Goal: Task Accomplishment & Management: Manage account settings

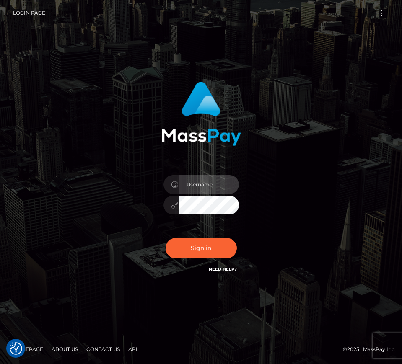
click at [206, 185] on input "text" at bounding box center [209, 184] width 60 height 19
type input "speralta"
drag, startPoint x: 367, startPoint y: 219, endPoint x: 267, endPoint y: 222, distance: 99.4
click at [367, 219] on div "speralta Sign in" at bounding box center [201, 182] width 402 height 339
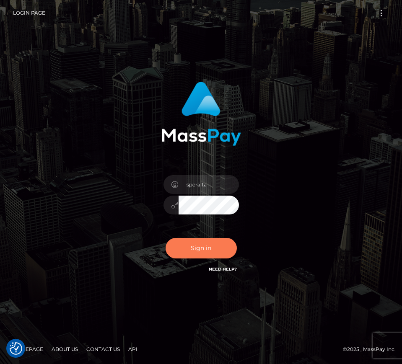
click at [204, 241] on button "Sign in" at bounding box center [201, 248] width 71 height 21
drag, startPoint x: 298, startPoint y: 142, endPoint x: 286, endPoint y: 151, distance: 15.3
click at [297, 144] on div "Sign in" at bounding box center [201, 181] width 302 height 213
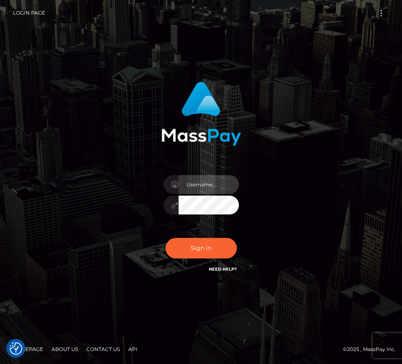
click at [215, 184] on input "text" at bounding box center [209, 184] width 60 height 19
type input "speralta"
click at [166, 238] on button "Sign in" at bounding box center [201, 248] width 71 height 21
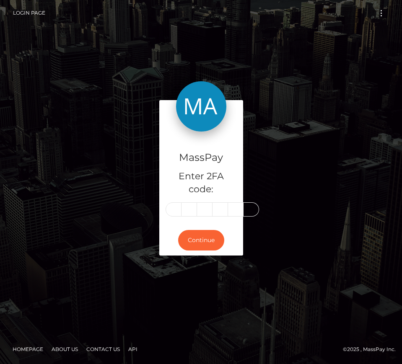
scroll to position [0, 1]
type input "1"
type input "9"
type input "4"
type input "1"
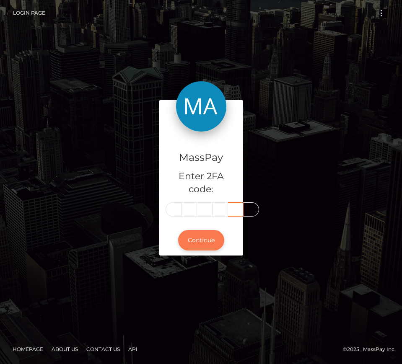
scroll to position [0, 0]
click at [210, 234] on button "Continue" at bounding box center [201, 240] width 46 height 21
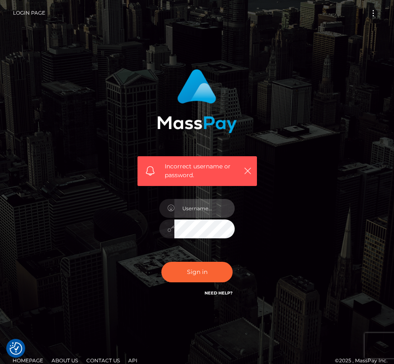
click at [197, 205] on input "text" at bounding box center [204, 208] width 60 height 19
type input "speratla"
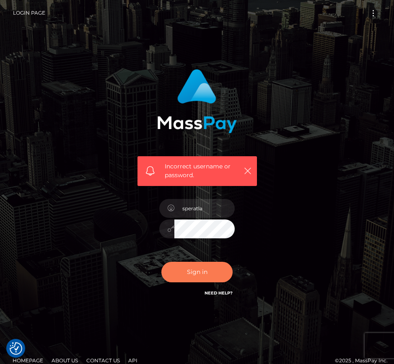
click at [193, 262] on button "Sign in" at bounding box center [196, 272] width 71 height 21
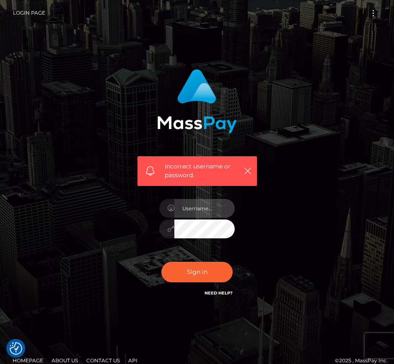
click at [209, 206] on input "text" at bounding box center [204, 208] width 60 height 19
type input "speralta"
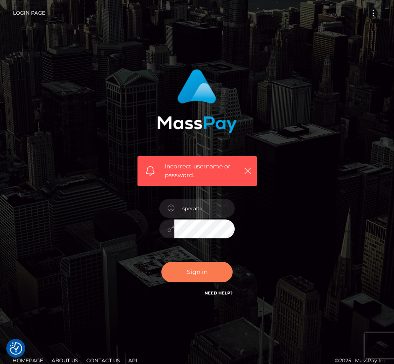
click at [202, 266] on button "Sign in" at bounding box center [196, 272] width 71 height 21
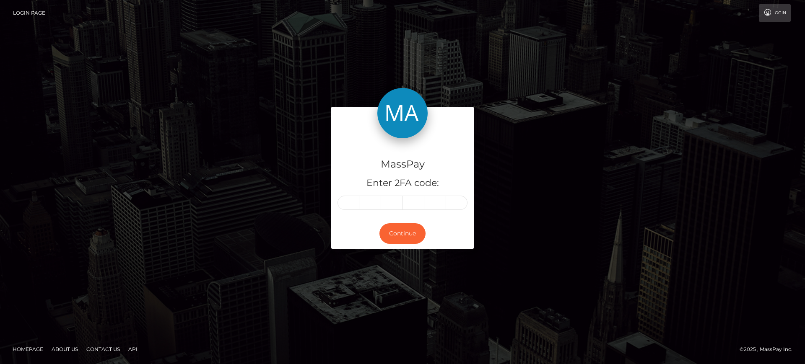
click at [347, 203] on input "text" at bounding box center [349, 203] width 22 height 14
type input "1"
type input "2"
type input "9"
type input "4"
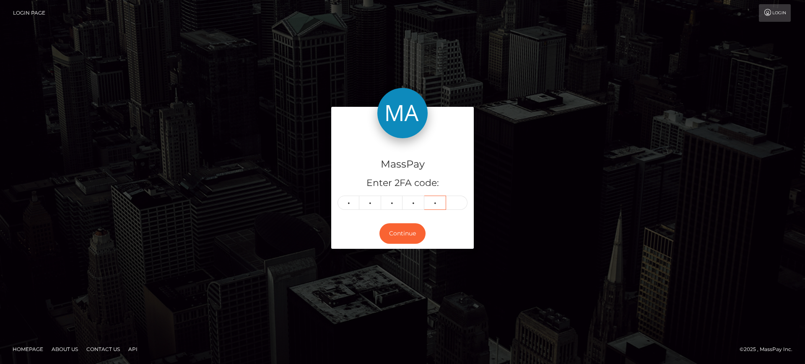
type input "6"
type input "1"
click at [399, 224] on button "Continue" at bounding box center [402, 233] width 46 height 21
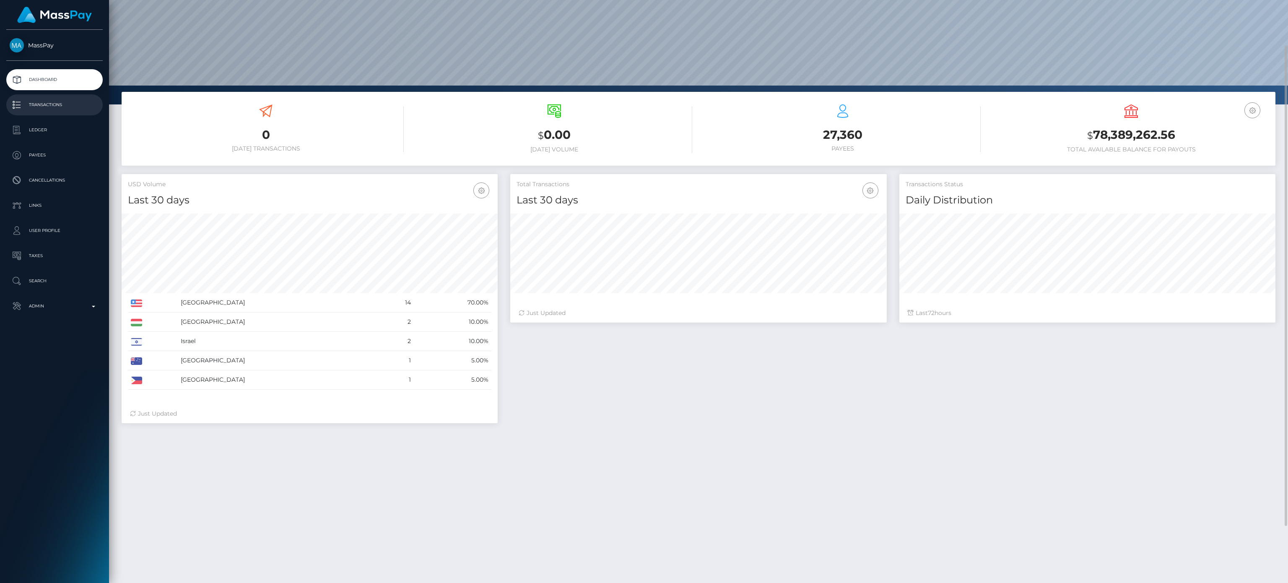
click at [88, 106] on p "Transactions" at bounding box center [55, 105] width 90 height 13
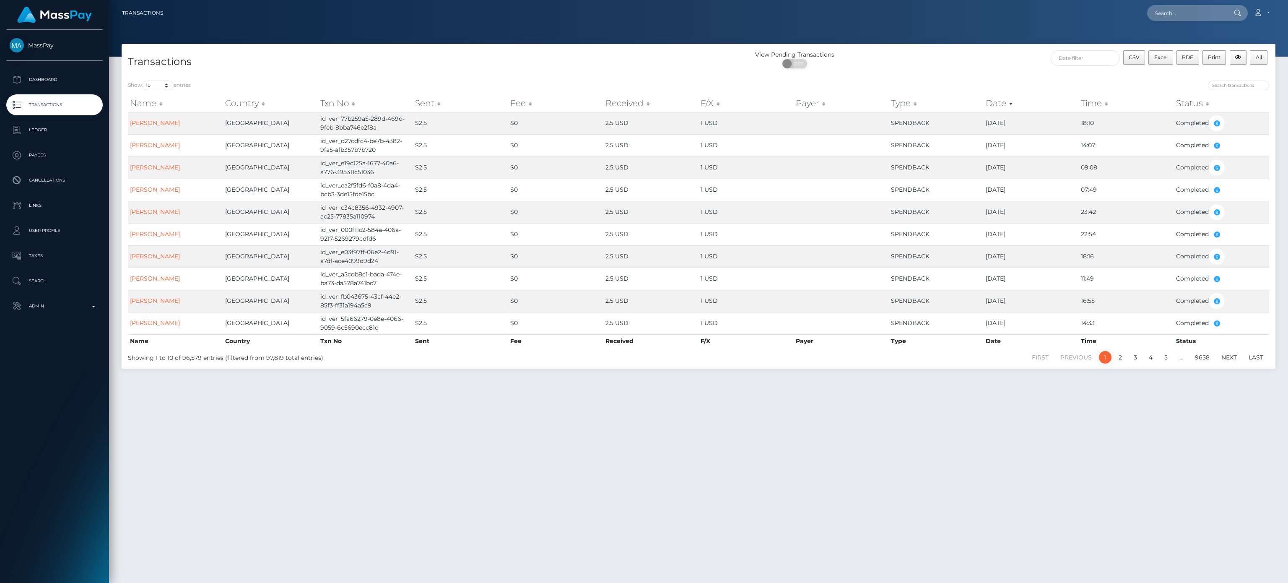
click at [12, 210] on p "Links" at bounding box center [55, 205] width 90 height 13
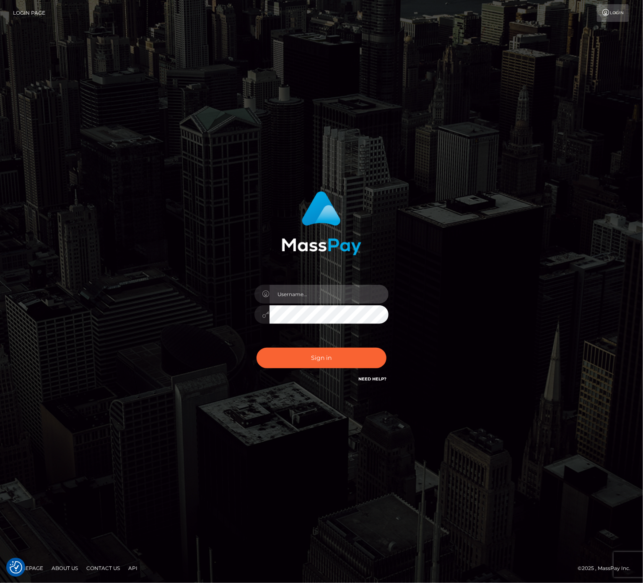
click at [347, 295] on input "text" at bounding box center [329, 294] width 119 height 19
type input "speralta"
click at [339, 352] on button "Sign in" at bounding box center [322, 358] width 130 height 21
checkbox input "true"
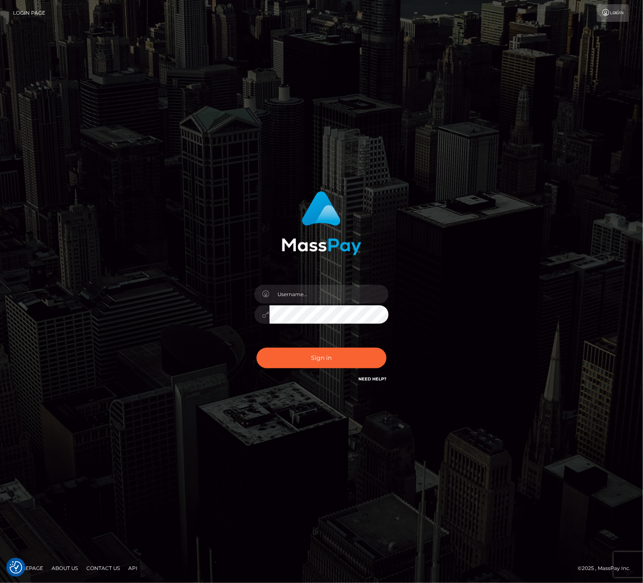
checkbox input "true"
click at [302, 293] on input "text" at bounding box center [329, 294] width 119 height 19
type input "speralta"
click at [319, 363] on button "Sign in" at bounding box center [322, 358] width 130 height 21
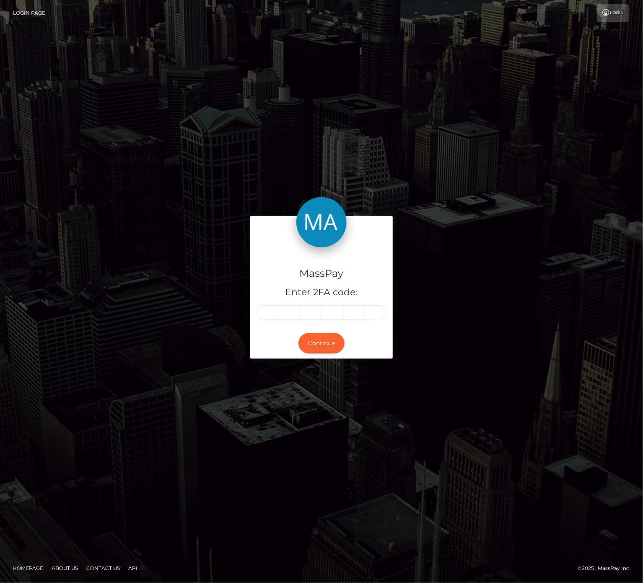
click at [262, 308] on input "text" at bounding box center [268, 312] width 22 height 14
drag, startPoint x: 262, startPoint y: 308, endPoint x: 254, endPoint y: 312, distance: 8.4
click at [254, 312] on div "MassPay Enter 2FA code:" at bounding box center [321, 287] width 143 height 80
type input "1"
type input "9"
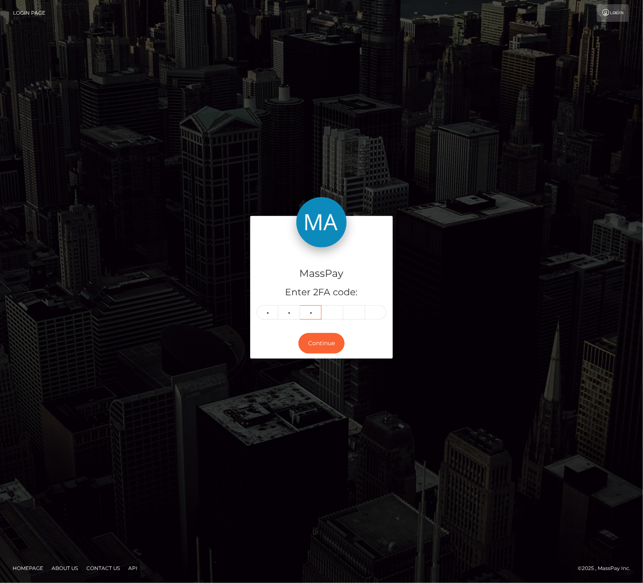
type input "3"
type input "7"
type input "4"
click at [320, 342] on button "Continue" at bounding box center [322, 343] width 46 height 21
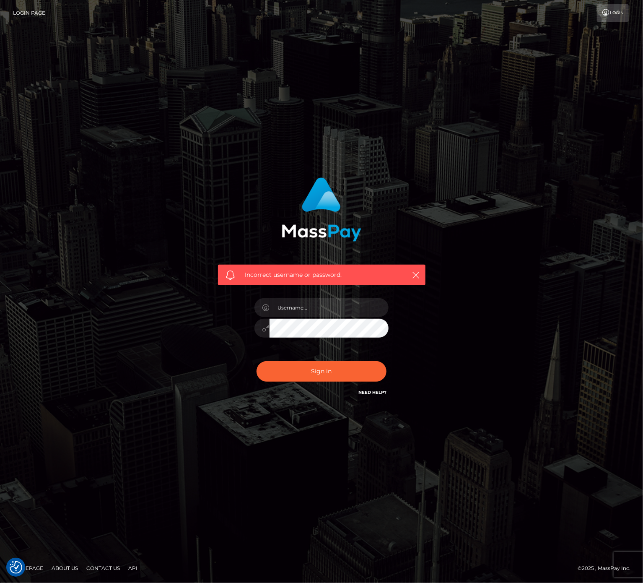
checkbox input "true"
click at [342, 310] on input "text" at bounding box center [329, 307] width 119 height 19
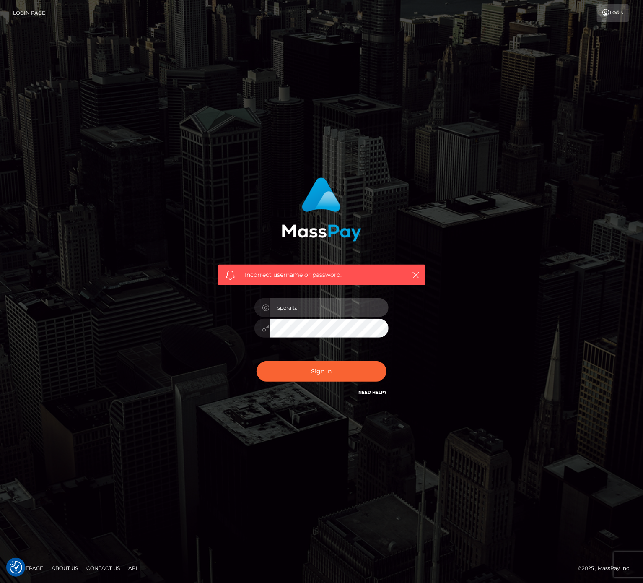
type input "speralta"
click at [340, 376] on button "Sign in" at bounding box center [322, 371] width 130 height 21
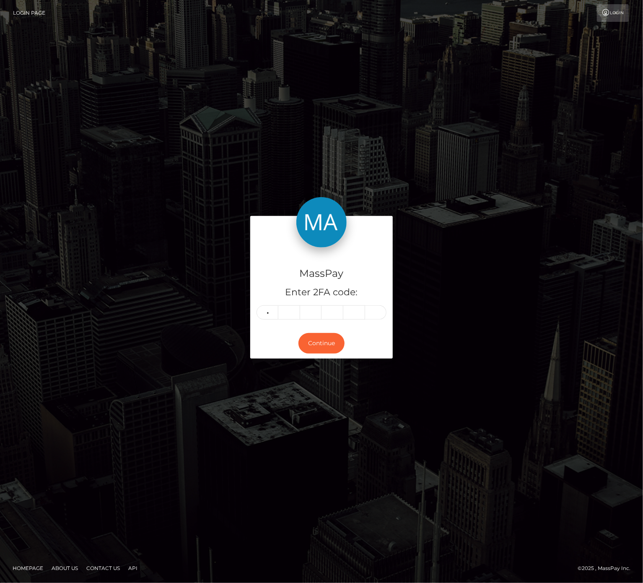
type input "2"
type input "6"
type input "4"
type input "3"
type input "4"
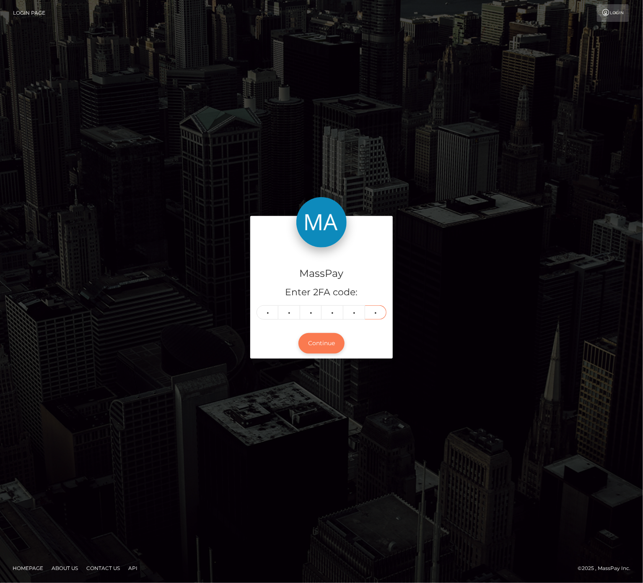
type input "2"
click at [314, 346] on button "Continue" at bounding box center [322, 343] width 46 height 21
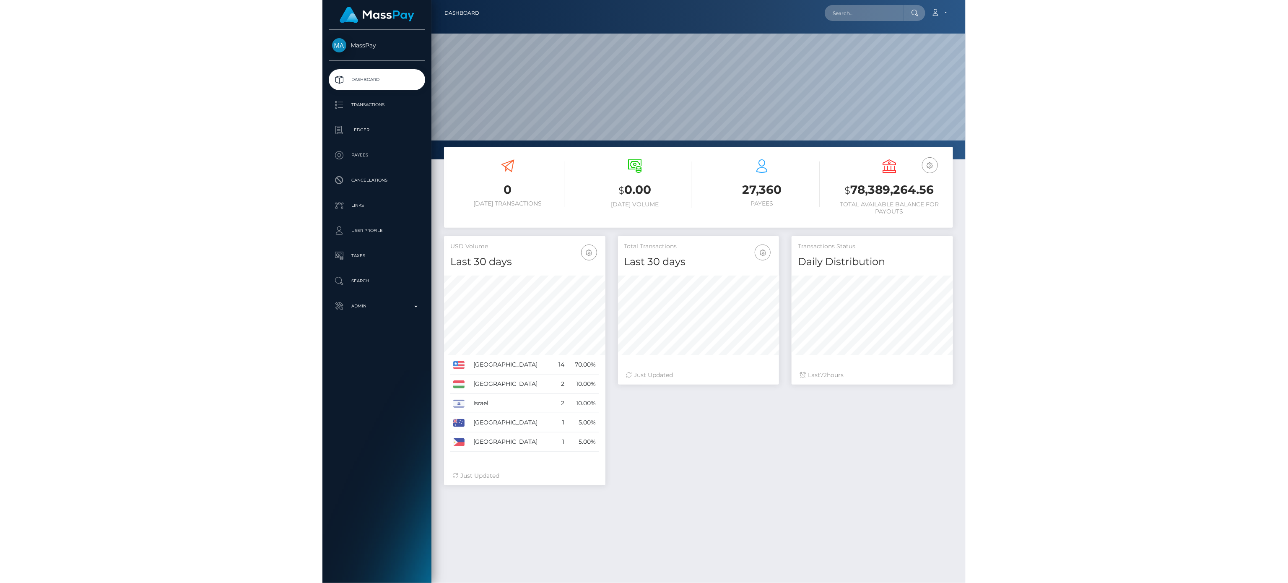
scroll to position [148, 161]
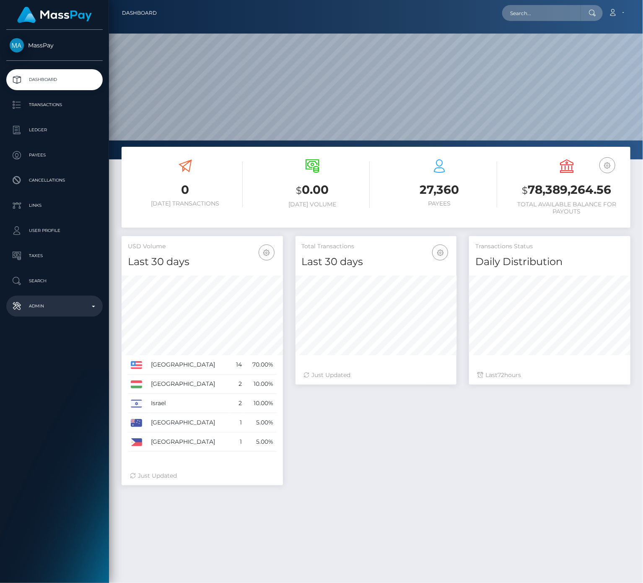
click at [86, 304] on p "Admin" at bounding box center [55, 306] width 90 height 13
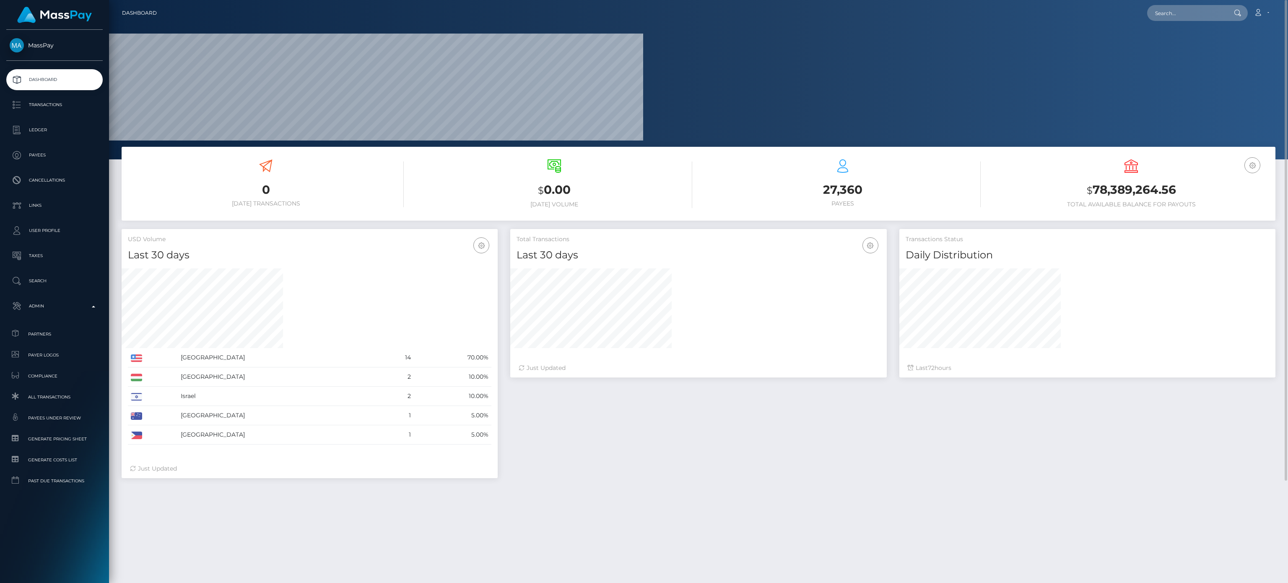
scroll to position [148, 376]
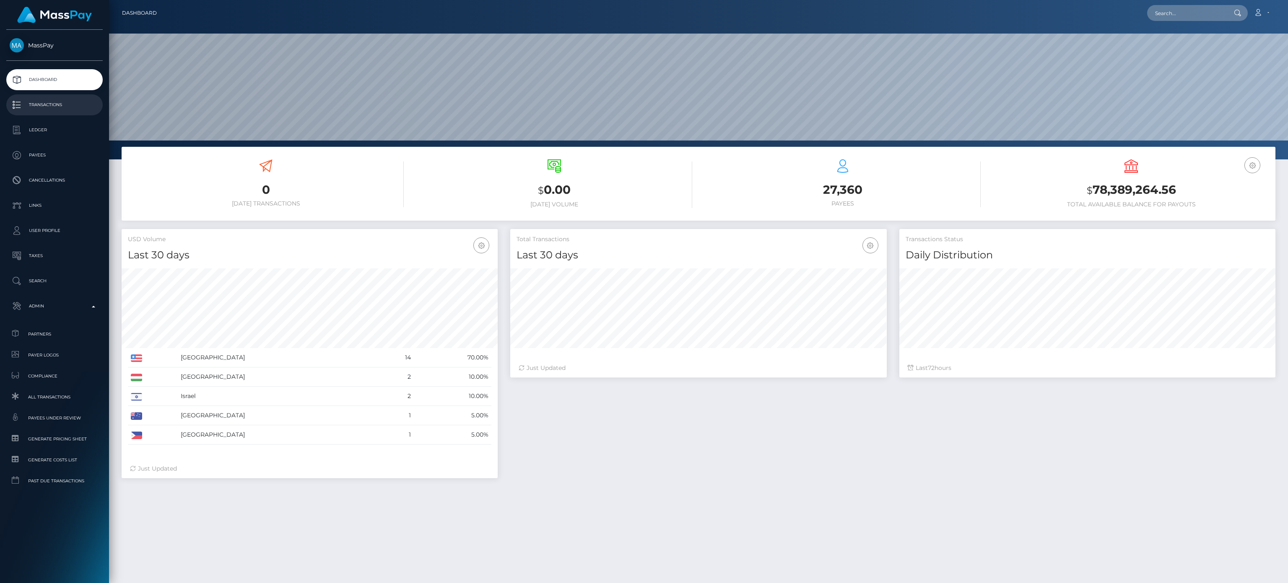
click at [48, 101] on p "Transactions" at bounding box center [55, 105] width 90 height 13
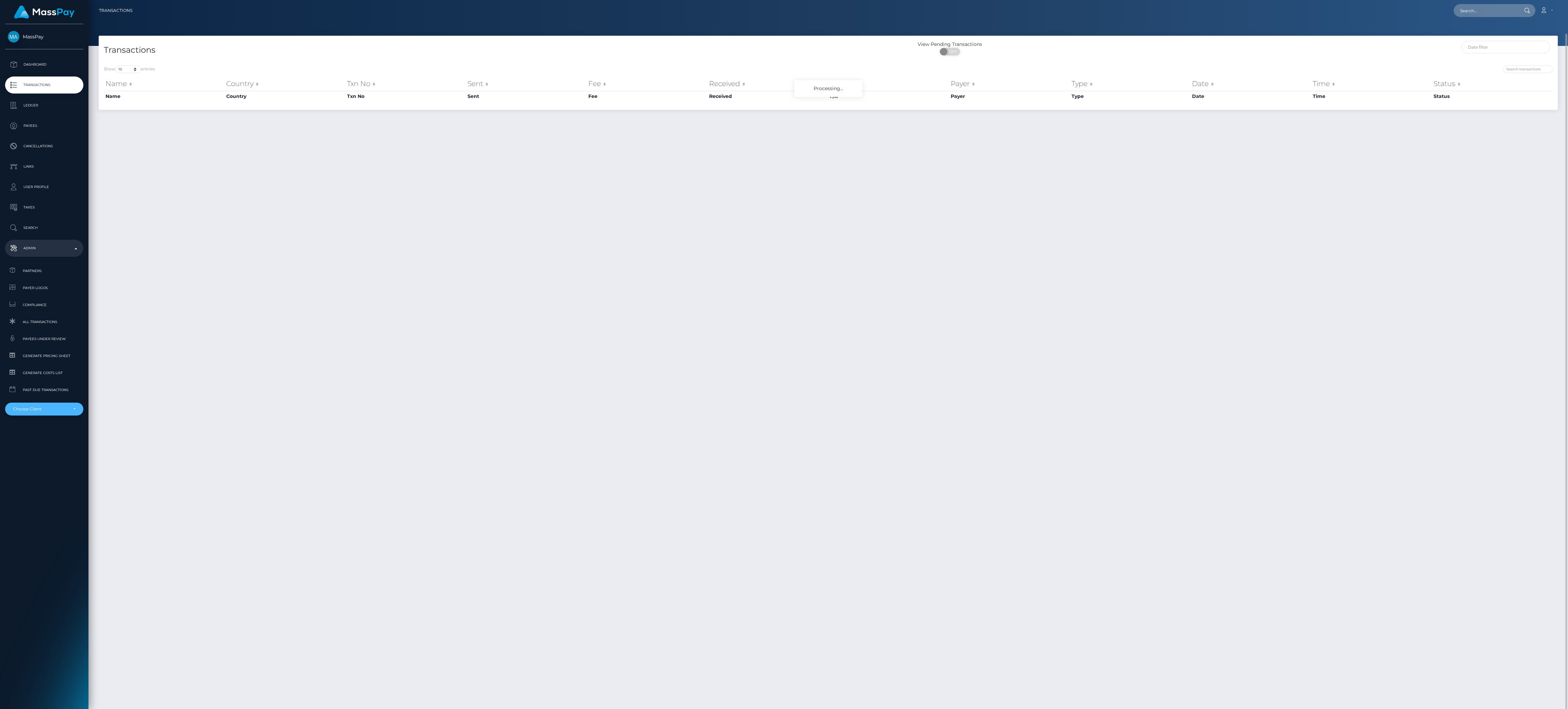
scroll to position [17, 0]
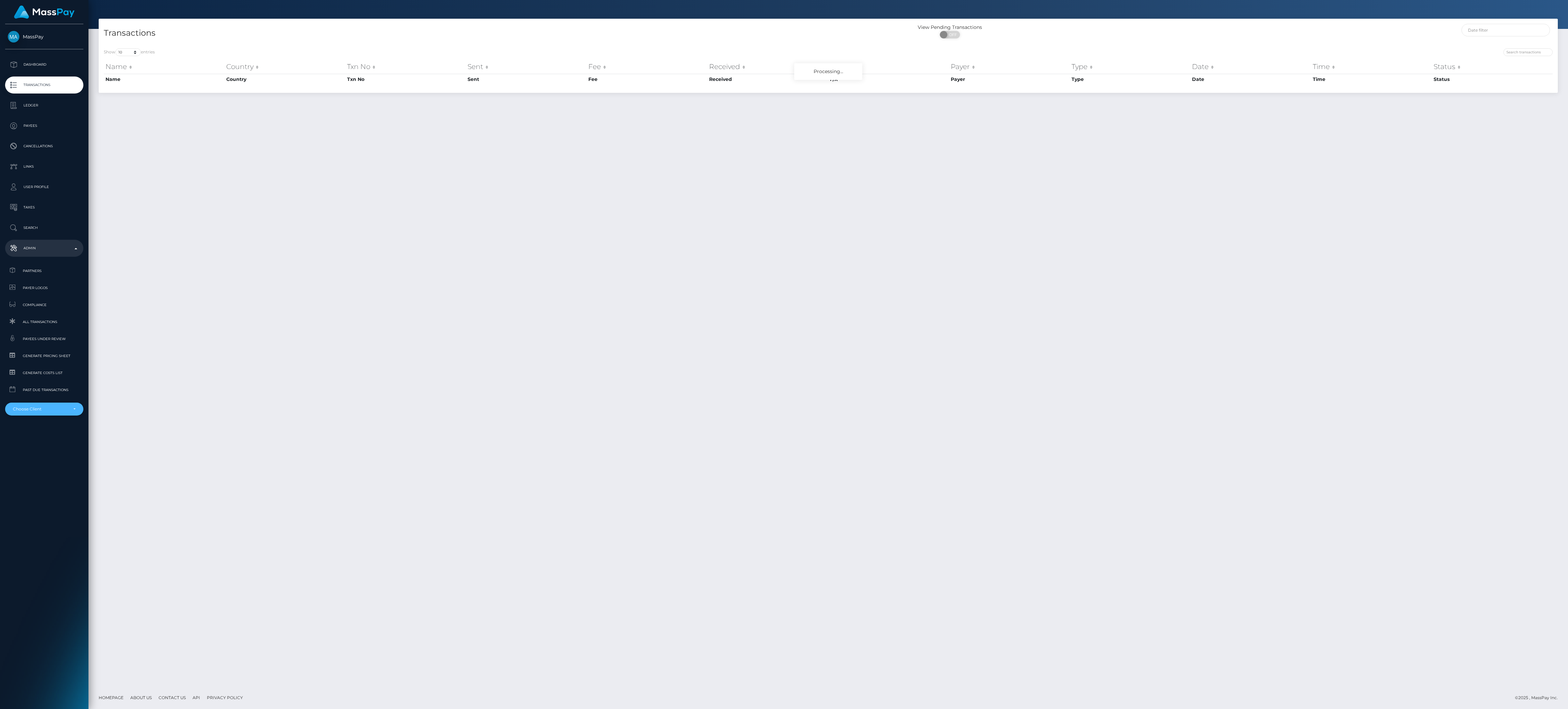
click at [55, 412] on div "Choose Client" at bounding box center [44, 409] width 78 height 13
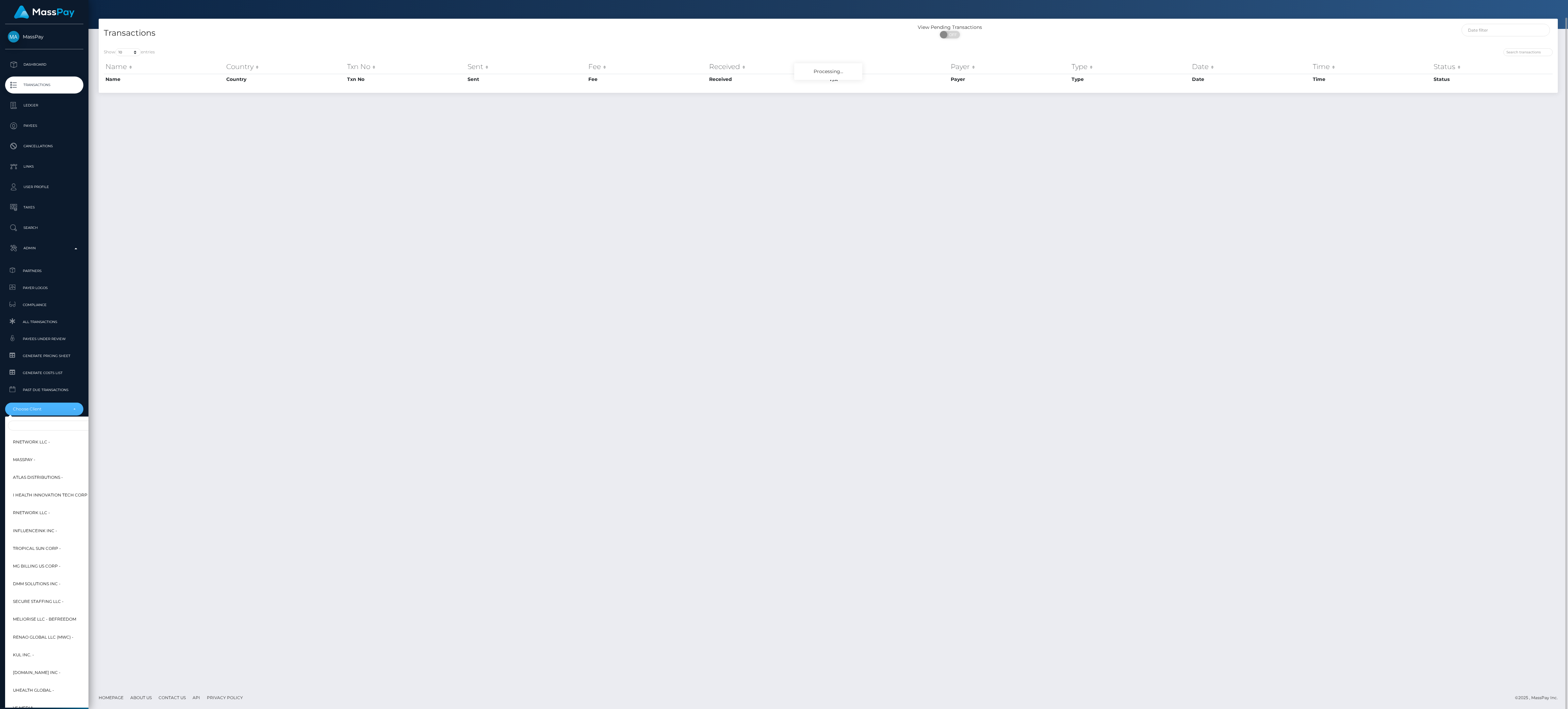
scroll to position [17, 0]
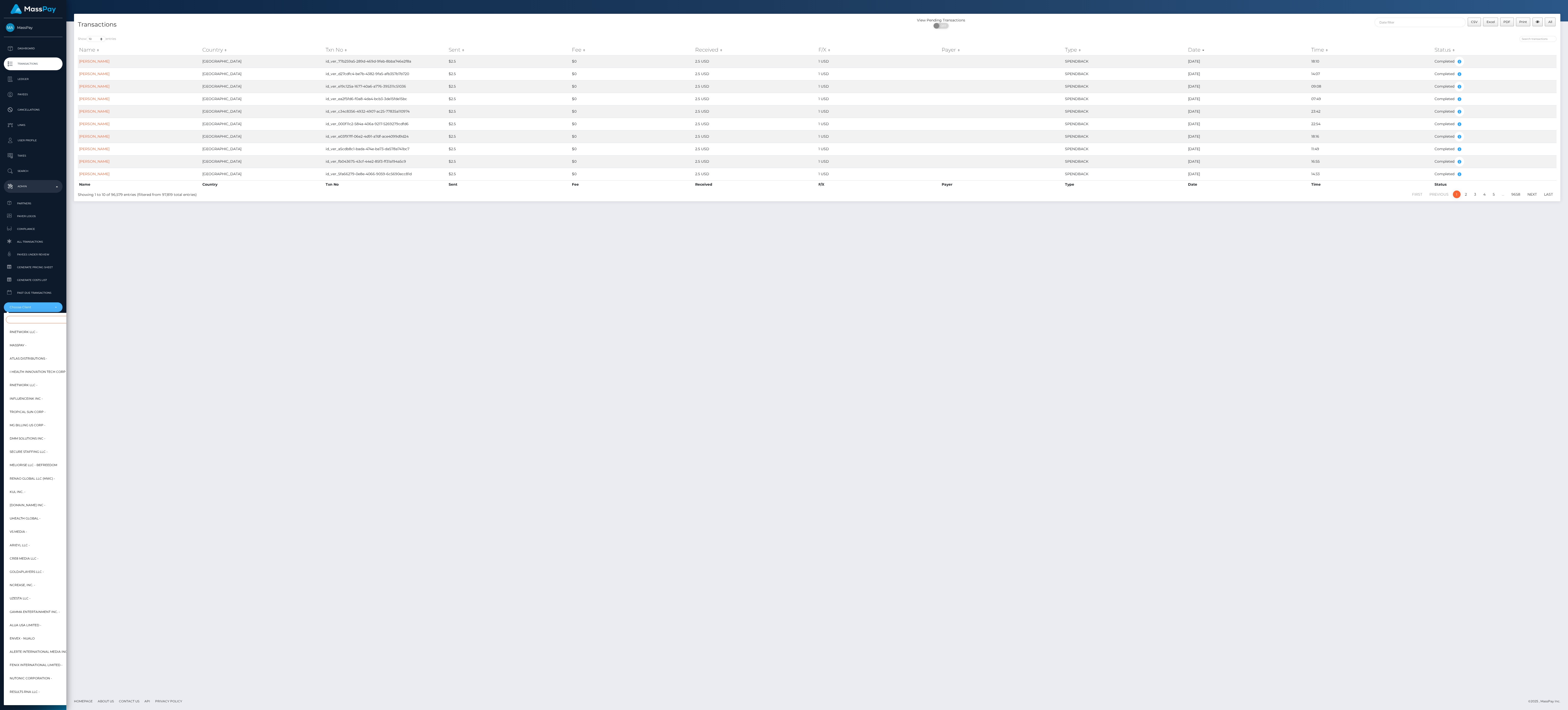
click at [36, 319] on input "Search" at bounding box center [62, 320] width 112 height 7
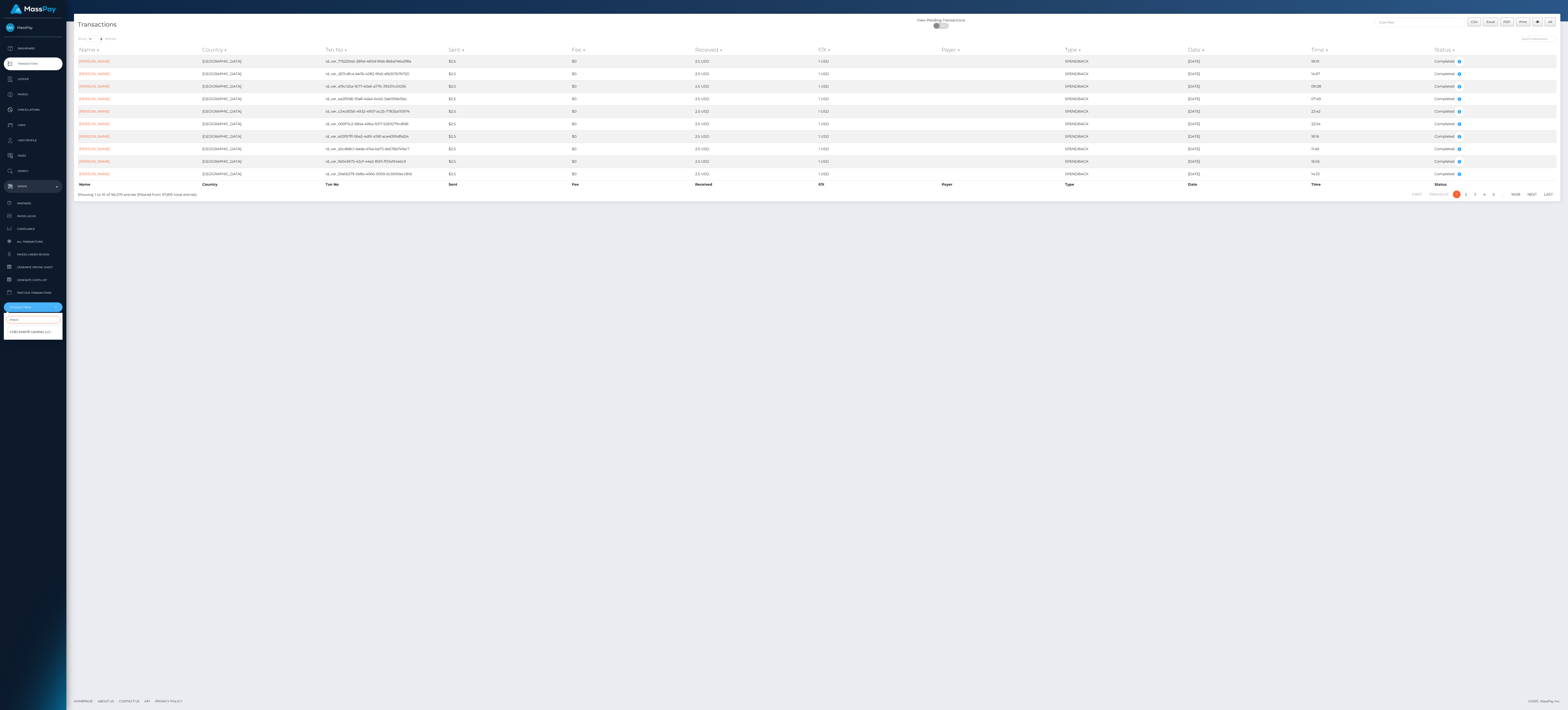
type input "check"
click at [29, 331] on span "Checkmate Gaming LLC -" at bounding box center [31, 332] width 43 height 7
select select "207"
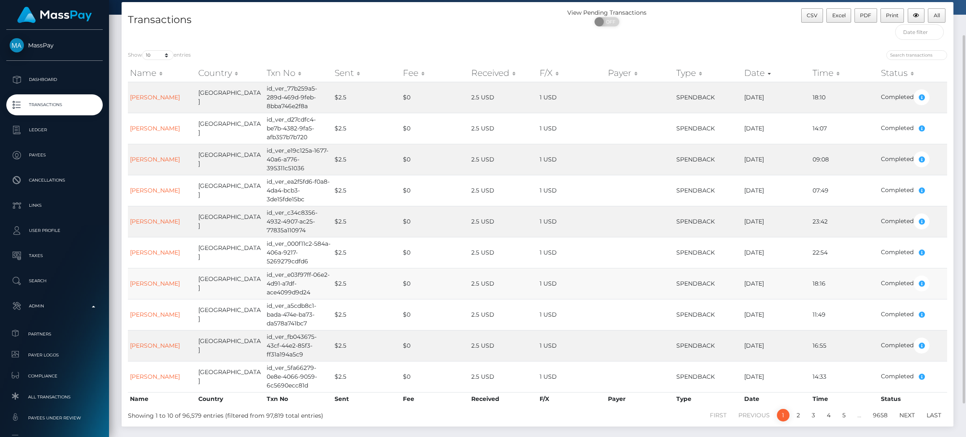
scroll to position [0, 0]
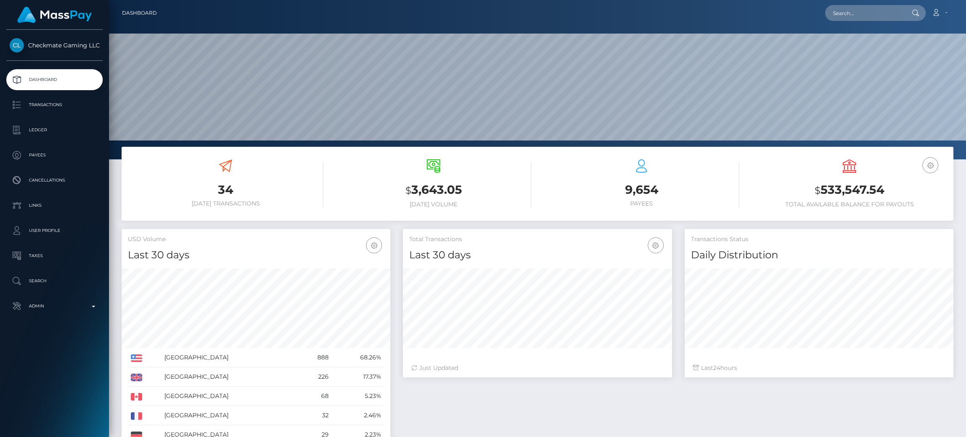
scroll to position [149, 269]
click at [66, 106] on p "Transactions" at bounding box center [55, 105] width 90 height 13
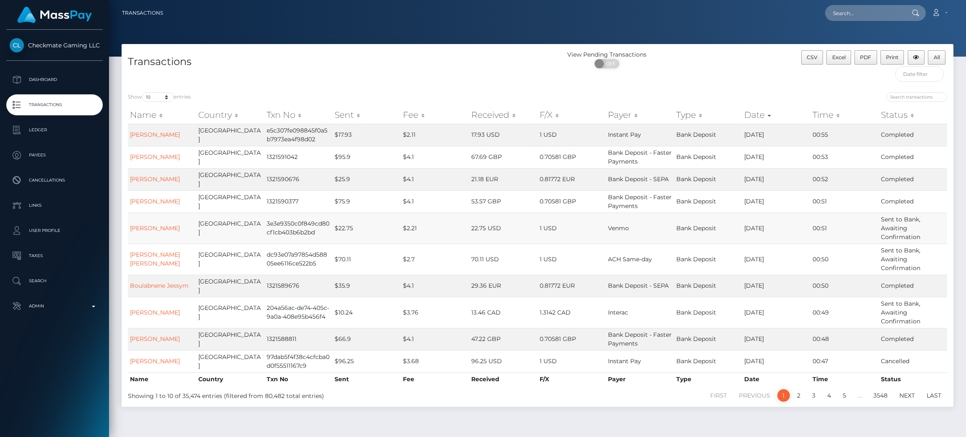
scroll to position [21, 0]
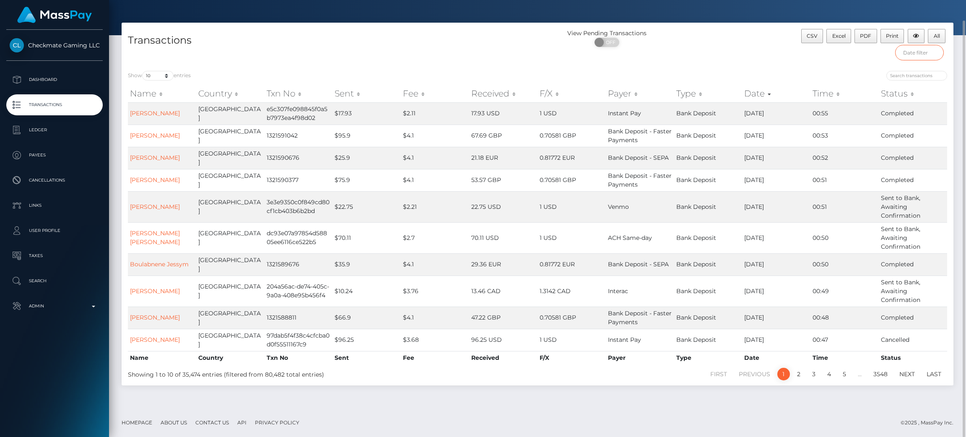
click at [919, 55] on input "text" at bounding box center [919, 53] width 49 height 16
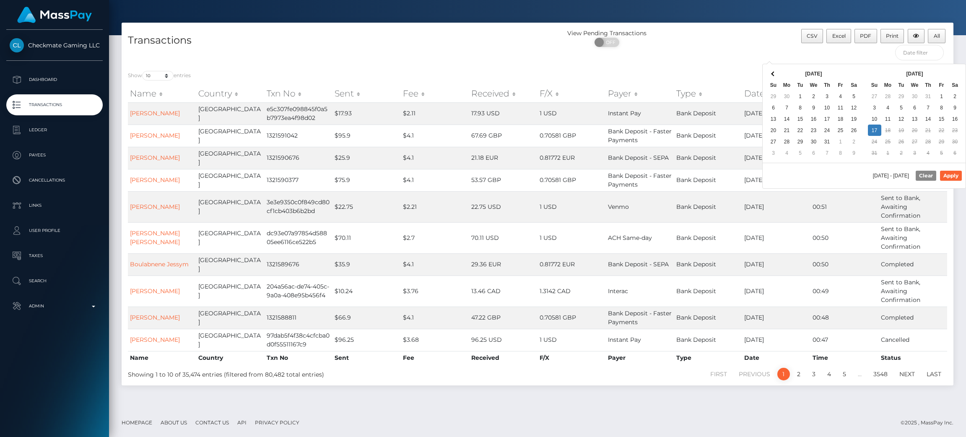
click at [763, 71] on div "[DATE] Su Mo Tu We Th Fr Sa 29 30 1 2 3 4 5 6 7 8 9 10 11 12 13 14 15 16 17 18 …" at bounding box center [813, 113] width 101 height 99
click at [774, 71] on th at bounding box center [773, 73] width 13 height 11
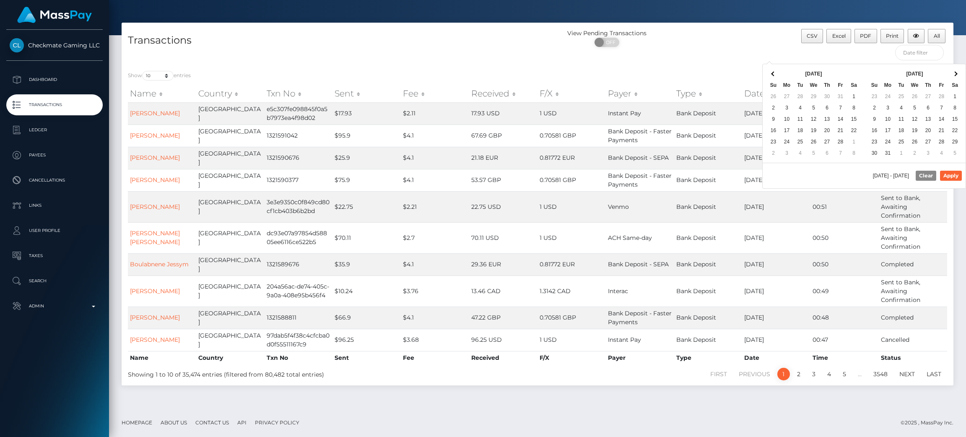
click at [774, 71] on th at bounding box center [773, 73] width 13 height 11
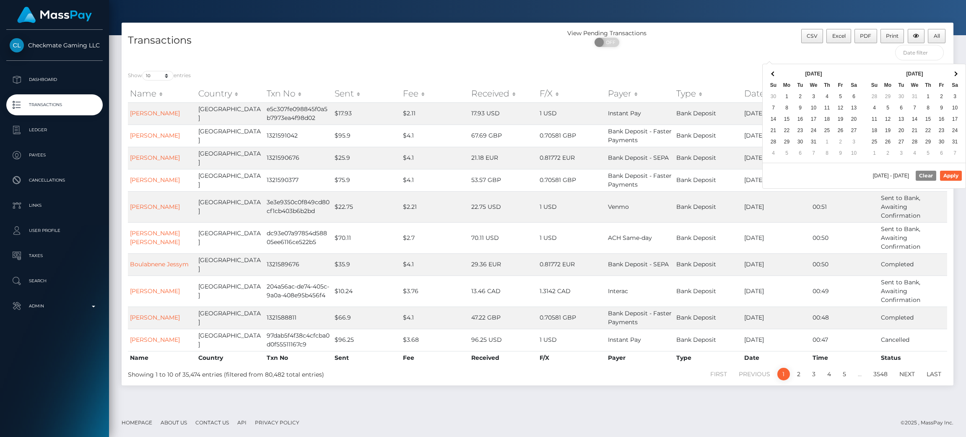
click at [774, 71] on th at bounding box center [773, 73] width 13 height 11
drag, startPoint x: 887, startPoint y: 95, endPoint x: 915, endPoint y: 86, distance: 29.7
click at [955, 72] on span at bounding box center [955, 73] width 5 height 5
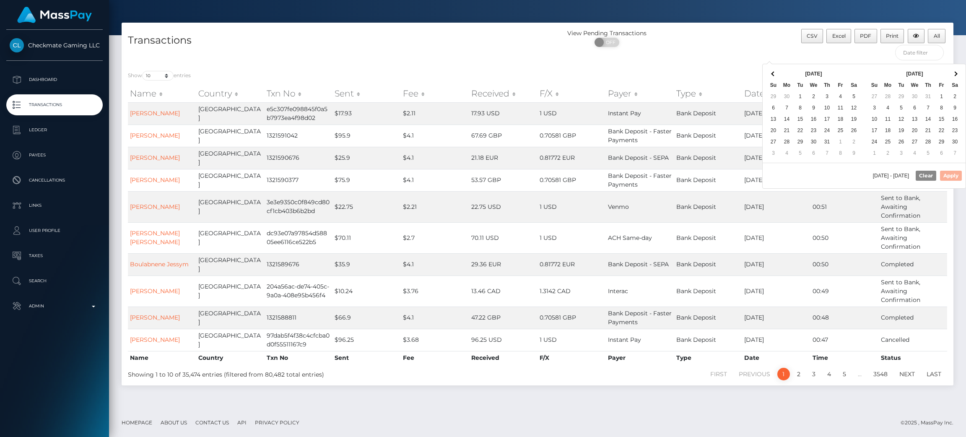
click at [955, 72] on span at bounding box center [955, 73] width 5 height 5
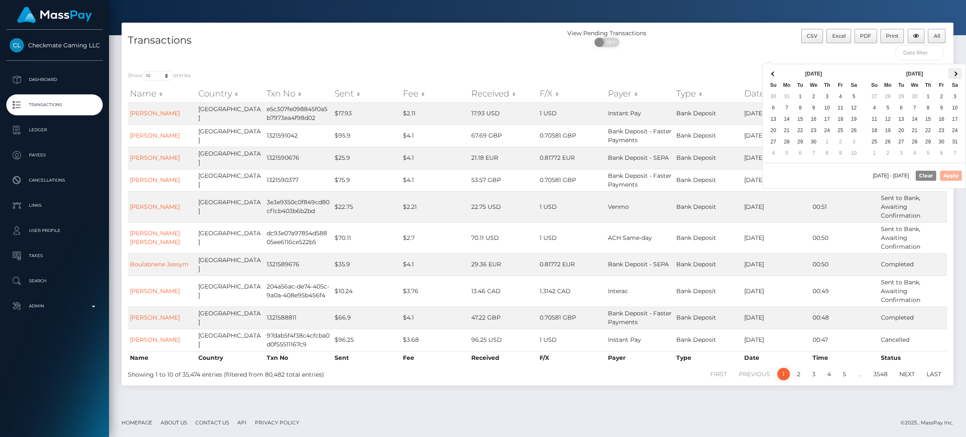
click at [952, 76] on th at bounding box center [954, 73] width 13 height 11
click at [953, 72] on th at bounding box center [954, 73] width 13 height 11
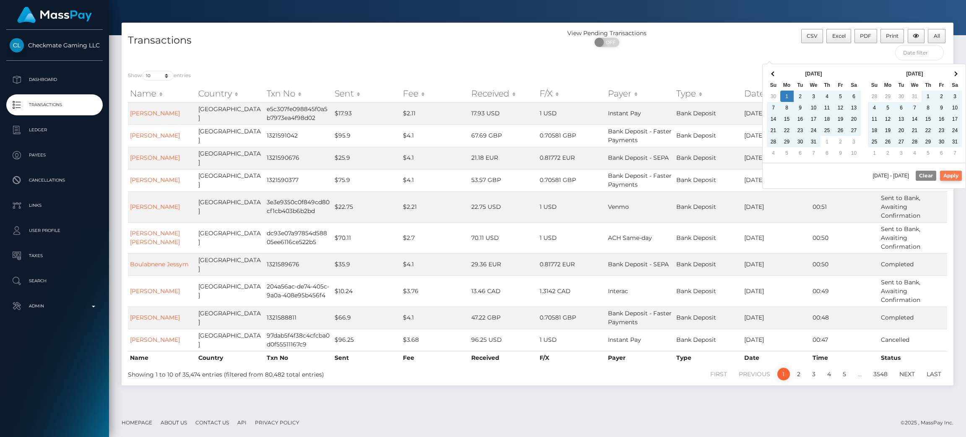
click at [957, 181] on button "Apply" at bounding box center [951, 176] width 22 height 10
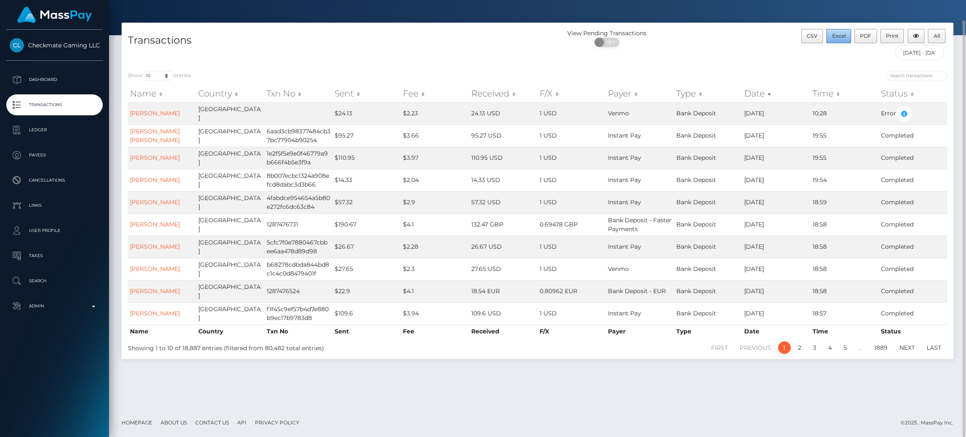
drag, startPoint x: 840, startPoint y: 39, endPoint x: 912, endPoint y: 62, distance: 76.4
click at [889, 84] on div "Transactions View Pending Transactions ON OFF CSV Excel PDF Print All 07/01/202…" at bounding box center [538, 191] width 832 height 336
click at [914, 57] on input "07/01/2024 - 07/01/2025" at bounding box center [919, 53] width 49 height 16
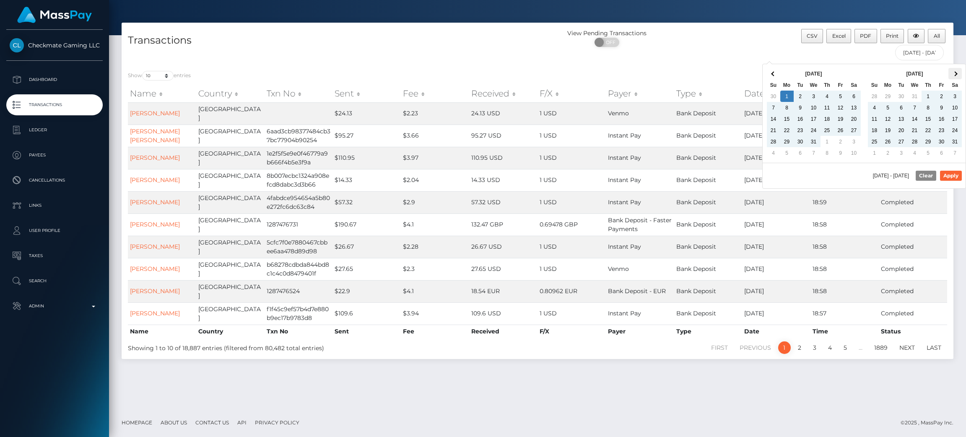
click at [953, 70] on th at bounding box center [954, 73] width 13 height 11
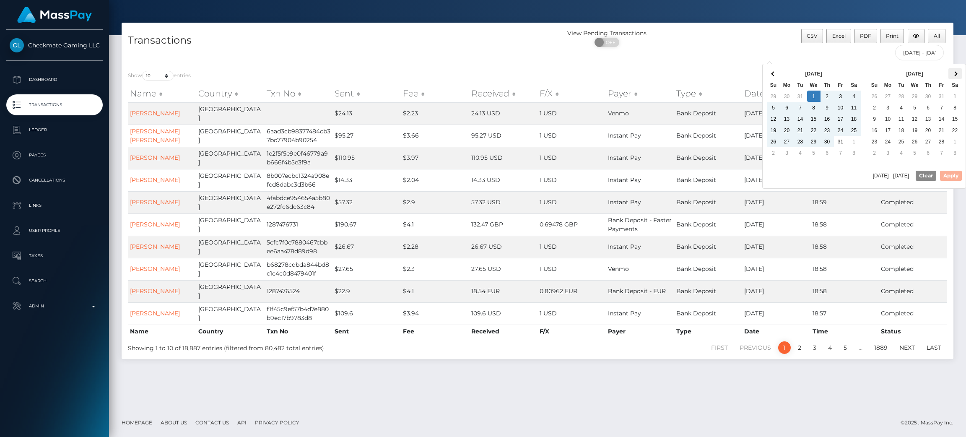
click at [953, 75] on th at bounding box center [954, 73] width 13 height 11
click at [948, 171] on button "Apply" at bounding box center [951, 176] width 22 height 10
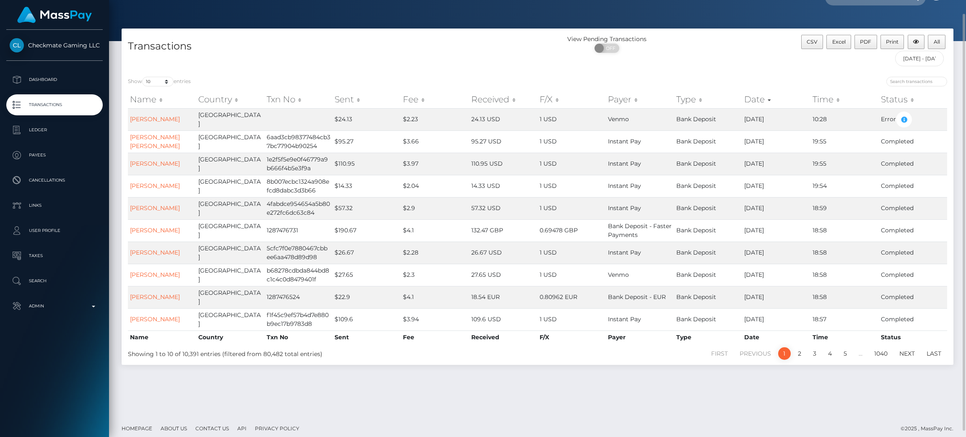
scroll to position [14, 0]
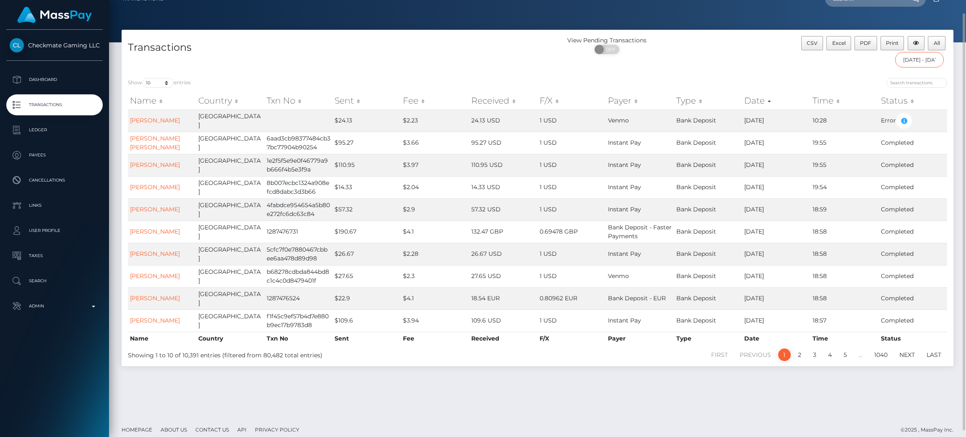
click at [925, 62] on input "01/01/2025 - 07/01/2025" at bounding box center [919, 60] width 49 height 16
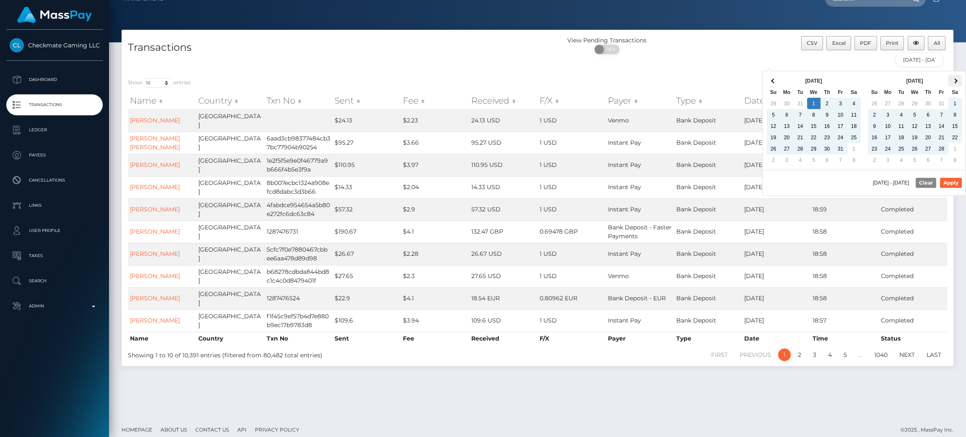
click at [954, 80] on span at bounding box center [955, 80] width 5 height 5
click at [770, 78] on th at bounding box center [773, 80] width 13 height 11
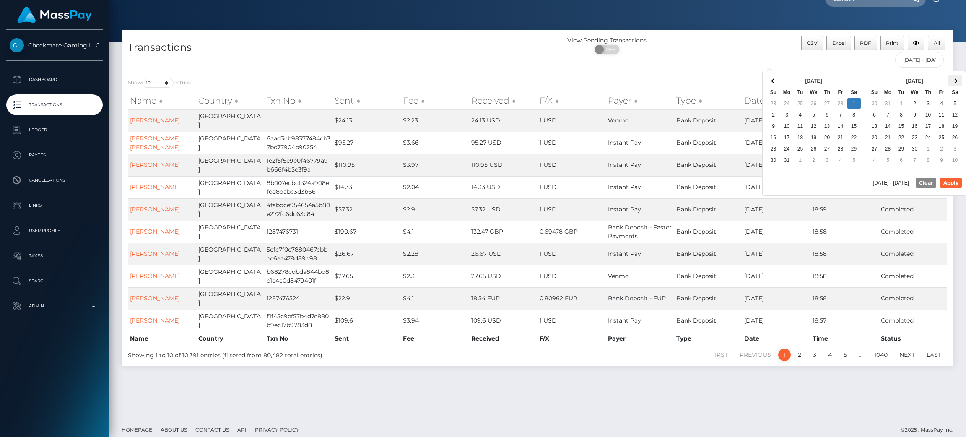
click at [956, 80] on span at bounding box center [955, 80] width 5 height 5
click at [769, 79] on th at bounding box center [773, 80] width 13 height 11
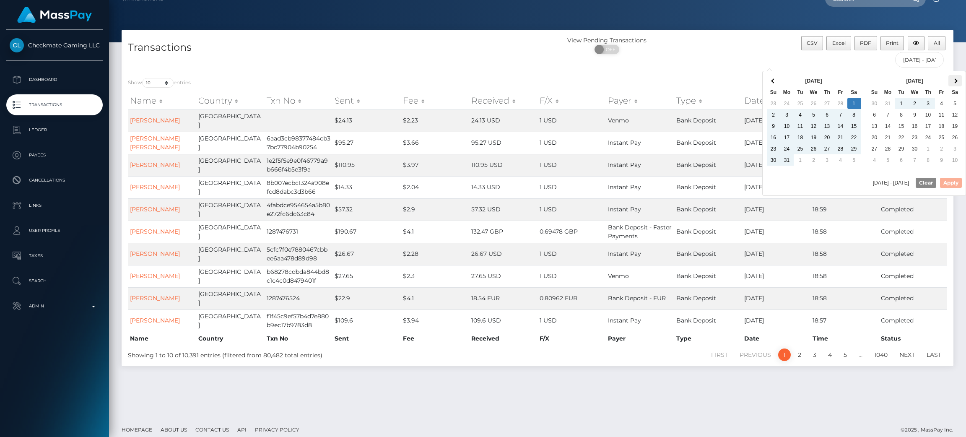
click at [957, 82] on th at bounding box center [954, 80] width 13 height 11
click at [773, 80] on span at bounding box center [773, 80] width 5 height 5
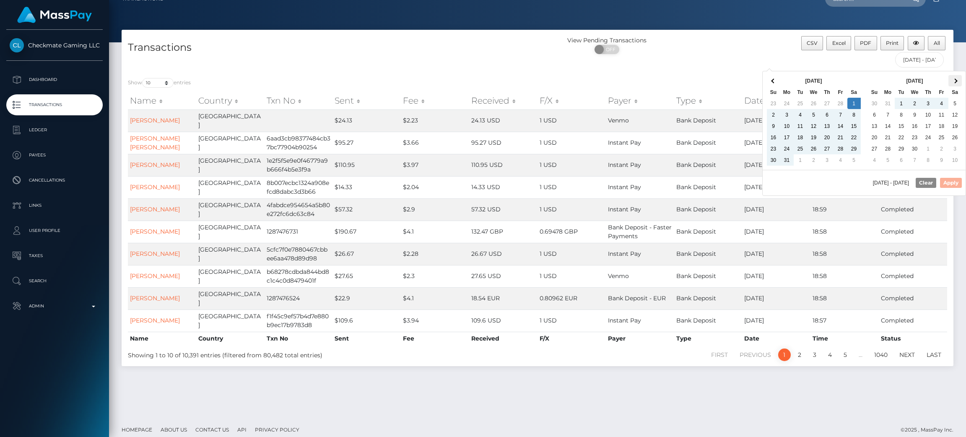
click at [950, 85] on th at bounding box center [954, 80] width 13 height 11
click at [954, 85] on th at bounding box center [954, 80] width 13 height 11
click at [951, 181] on button "Apply" at bounding box center [951, 183] width 22 height 10
type input "03/01/2025 - 07/01/2025"
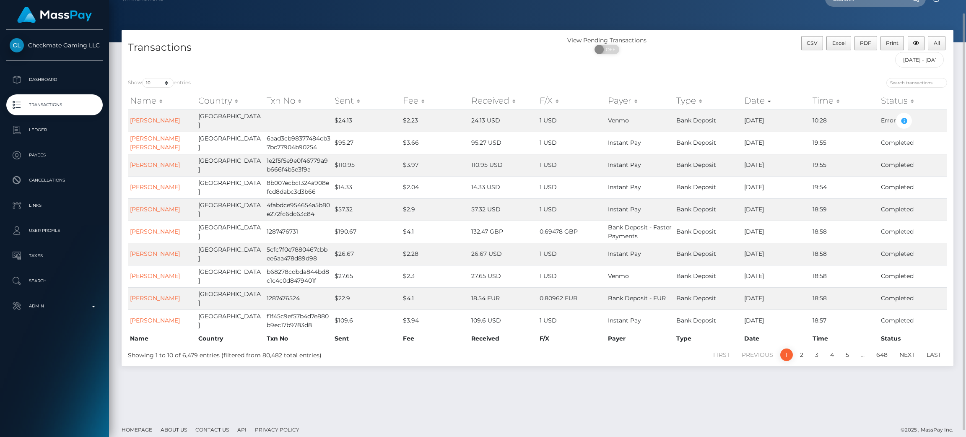
click at [648, 60] on div "View Pending Transactions ON OFF" at bounding box center [642, 54] width 208 height 36
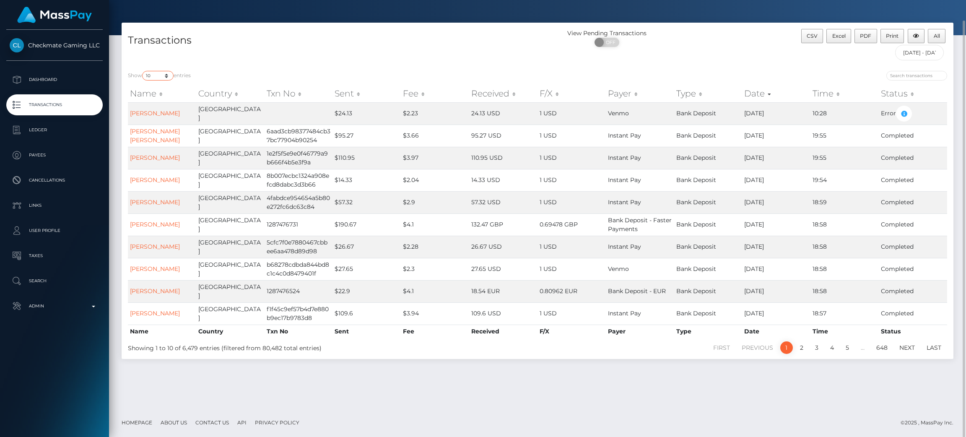
click at [168, 73] on select "10 25 50 100 250 500 1,000 3,500 All" at bounding box center [157, 76] width 31 height 10
select select "-1"
click at [143, 71] on select "10 25 50 100 250 500 1,000 3,500 All" at bounding box center [157, 76] width 31 height 10
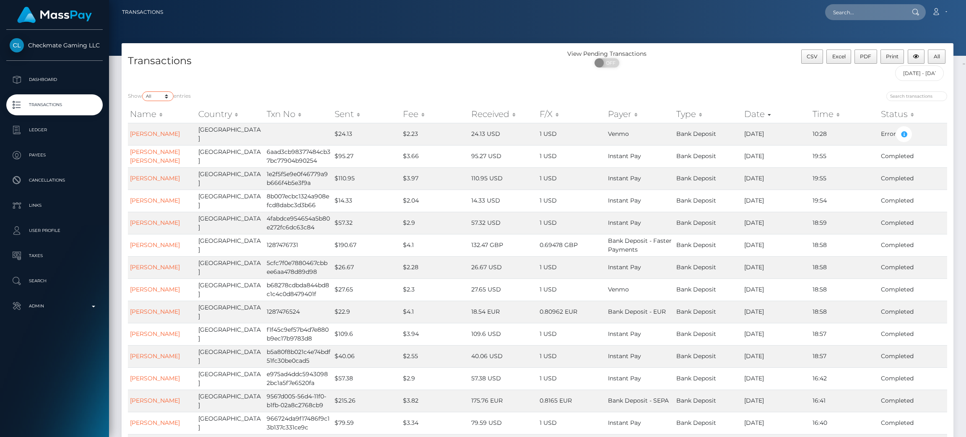
scroll to position [0, 0]
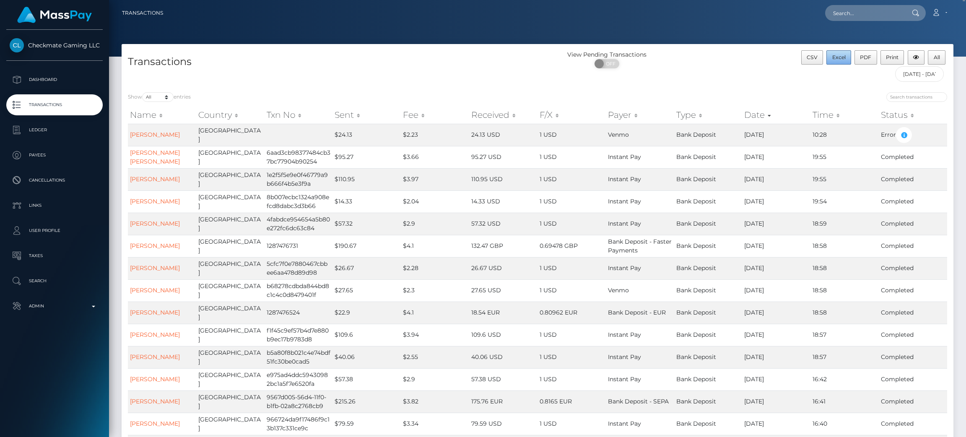
click at [832, 56] on span "Excel" at bounding box center [838, 57] width 13 height 6
click at [567, 31] on div at bounding box center [537, 28] width 857 height 57
click at [67, 80] on p "Dashboard" at bounding box center [55, 79] width 90 height 13
click at [41, 79] on p "Dashboard" at bounding box center [55, 79] width 90 height 13
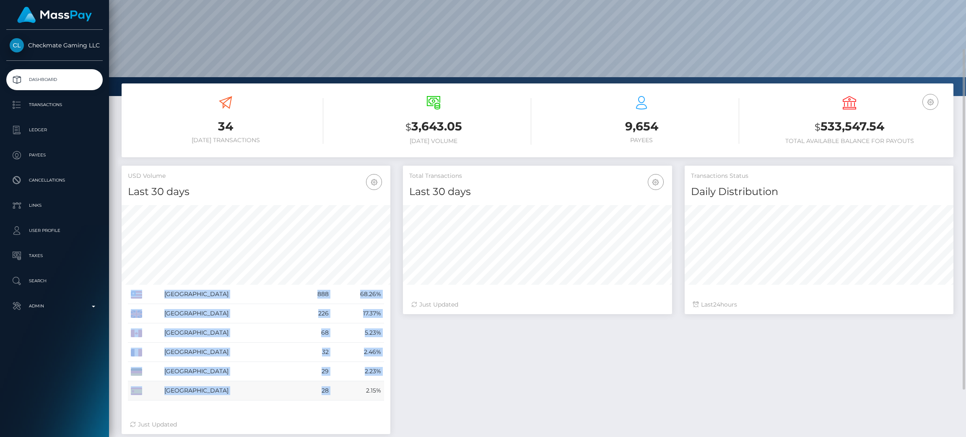
scroll to position [149, 269]
drag, startPoint x: 228, startPoint y: 321, endPoint x: 379, endPoint y: 394, distance: 168.0
click at [379, 394] on tbody "[GEOGRAPHIC_DATA] 888 68.26%" at bounding box center [256, 343] width 256 height 116
drag, startPoint x: 558, startPoint y: 405, endPoint x: 566, endPoint y: 402, distance: 8.6
click at [558, 404] on div "Total Transactions Last 30 days Last 30 days Last 60 days Last 90 days 24" at bounding box center [678, 304] width 563 height 277
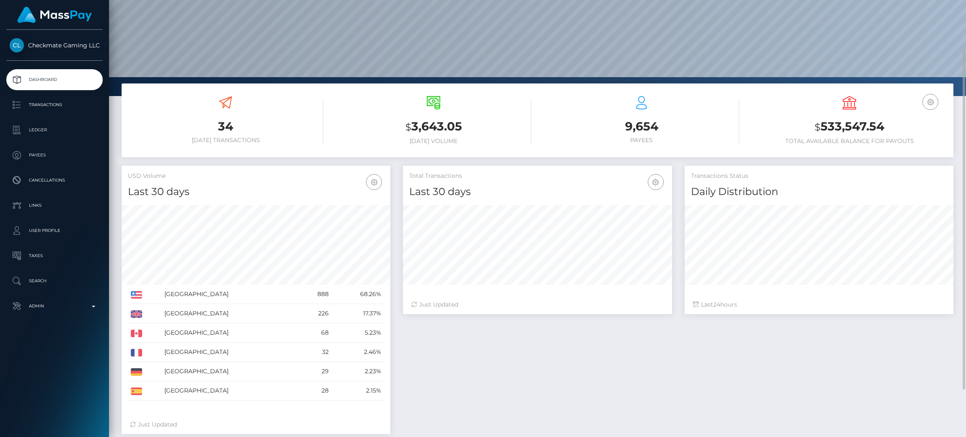
click at [673, 369] on div "Total Transactions Last 30 days Last 30 days Last 60 days Last 90 days 24" at bounding box center [678, 304] width 563 height 277
